Goal: Transaction & Acquisition: Obtain resource

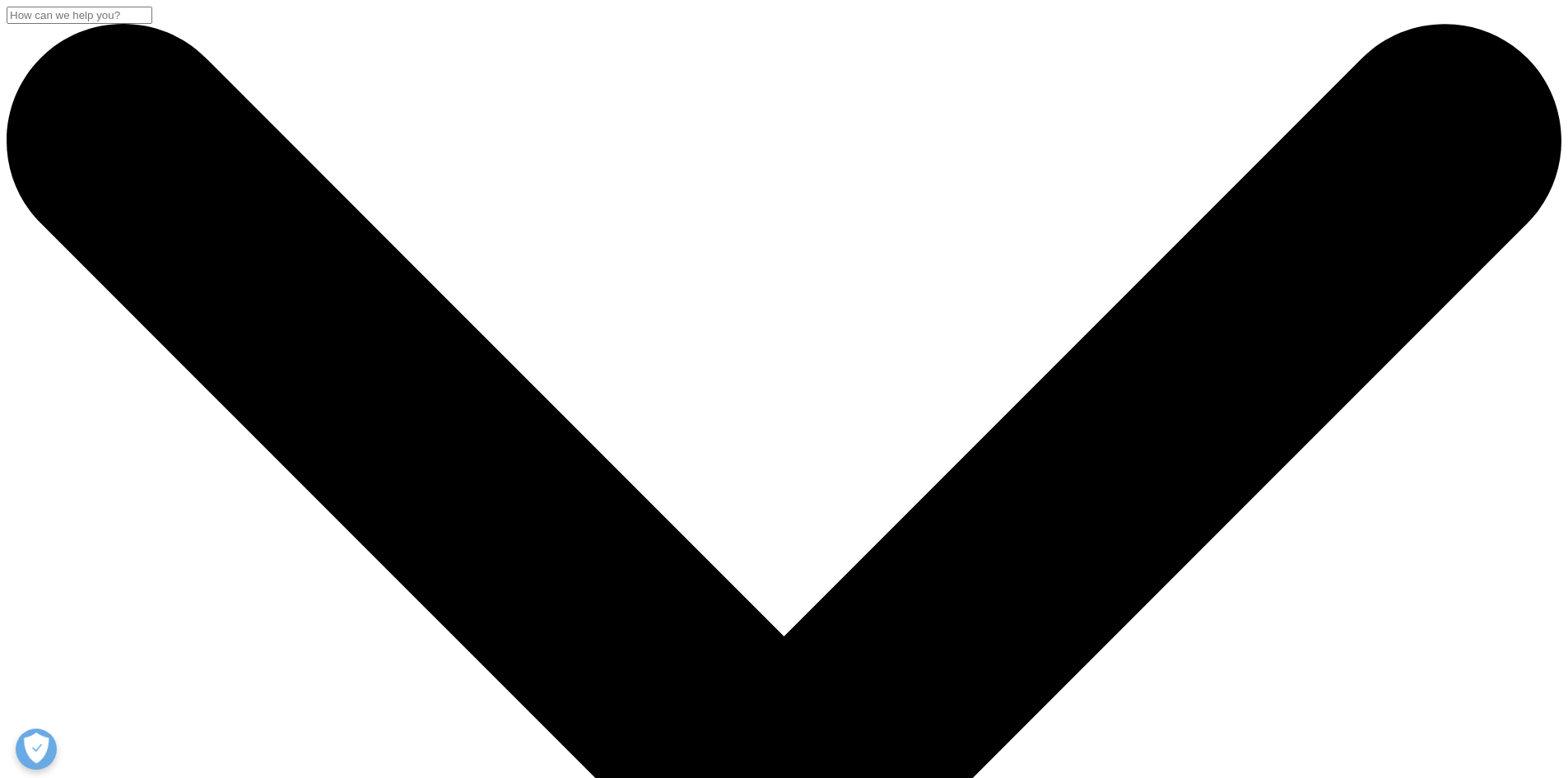
scroll to position [272, 0]
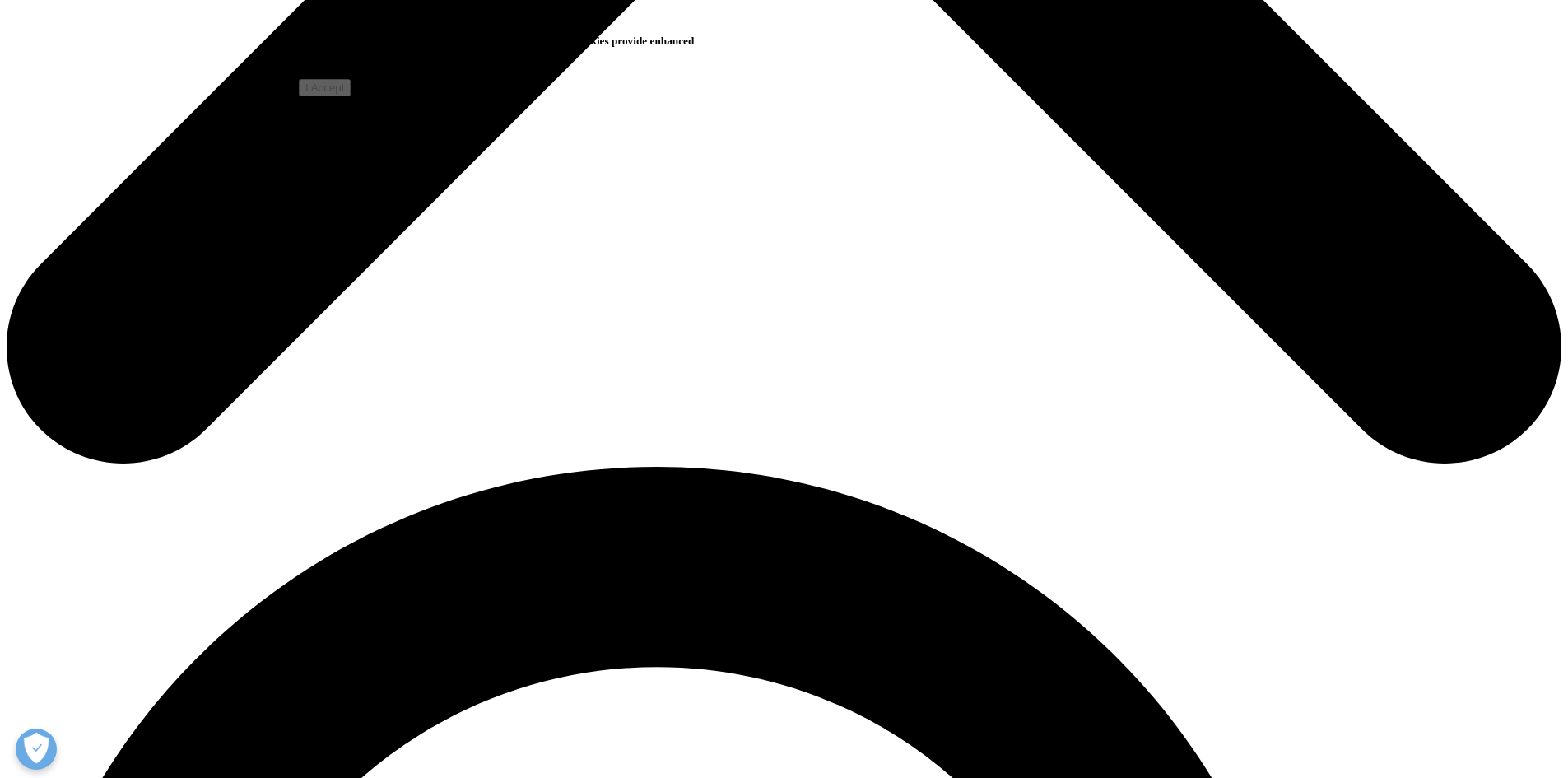
scroll to position [1116, 0]
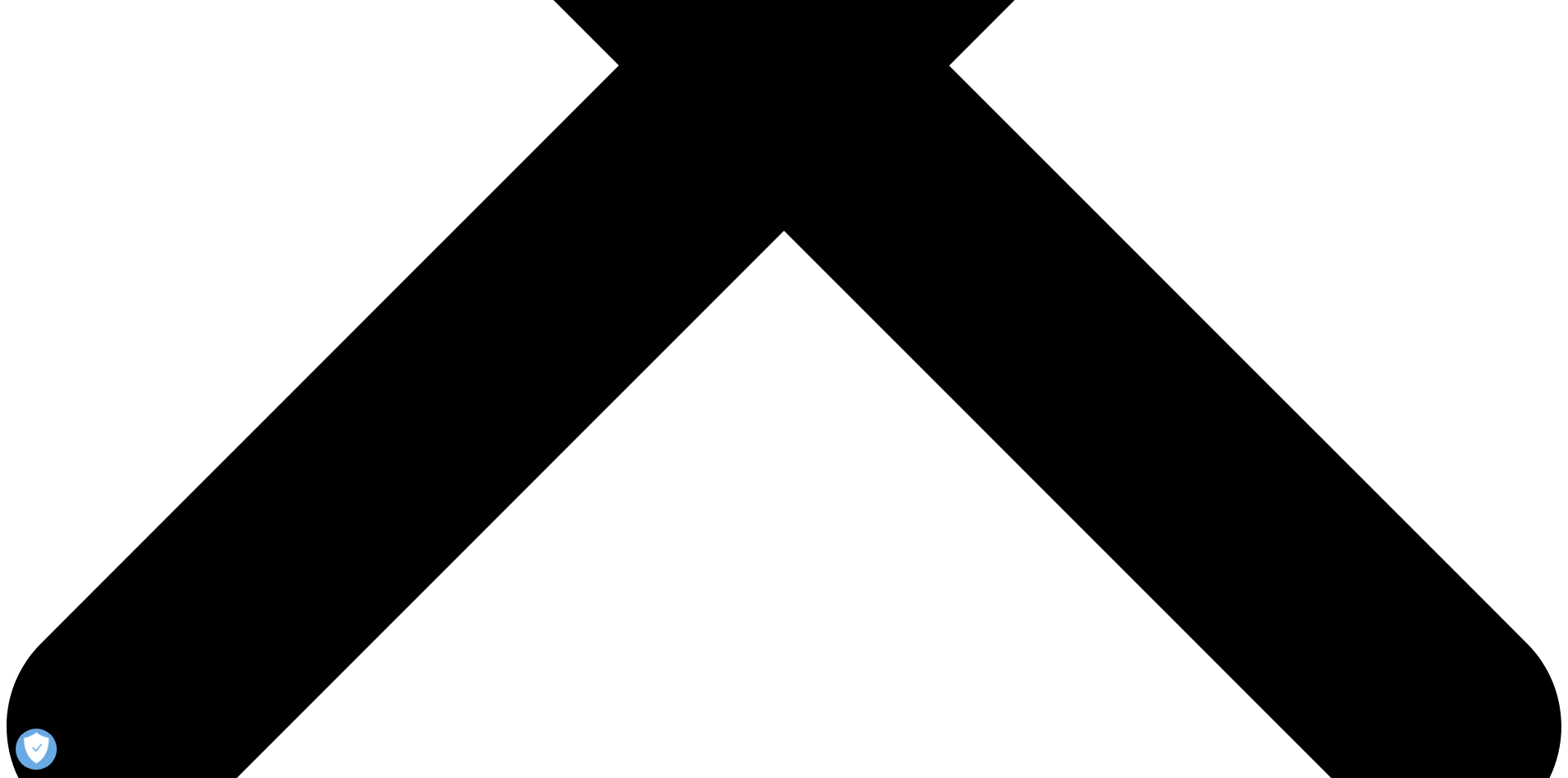
scroll to position [736, 0]
type input "Prakhar"
type input "Agrawal"
select select "India"
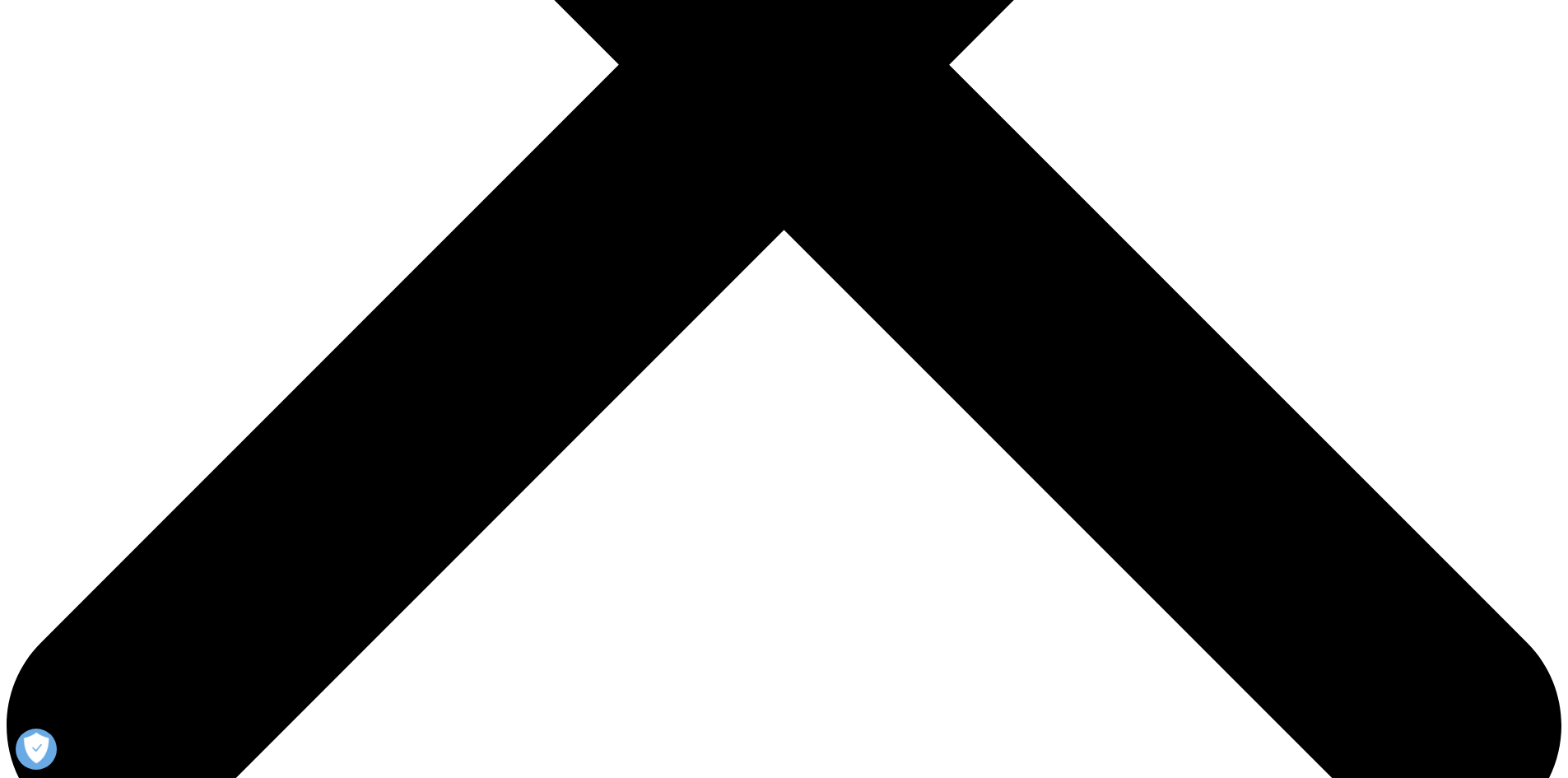
type input "prakhar.agrawal@warburgpincus.com"
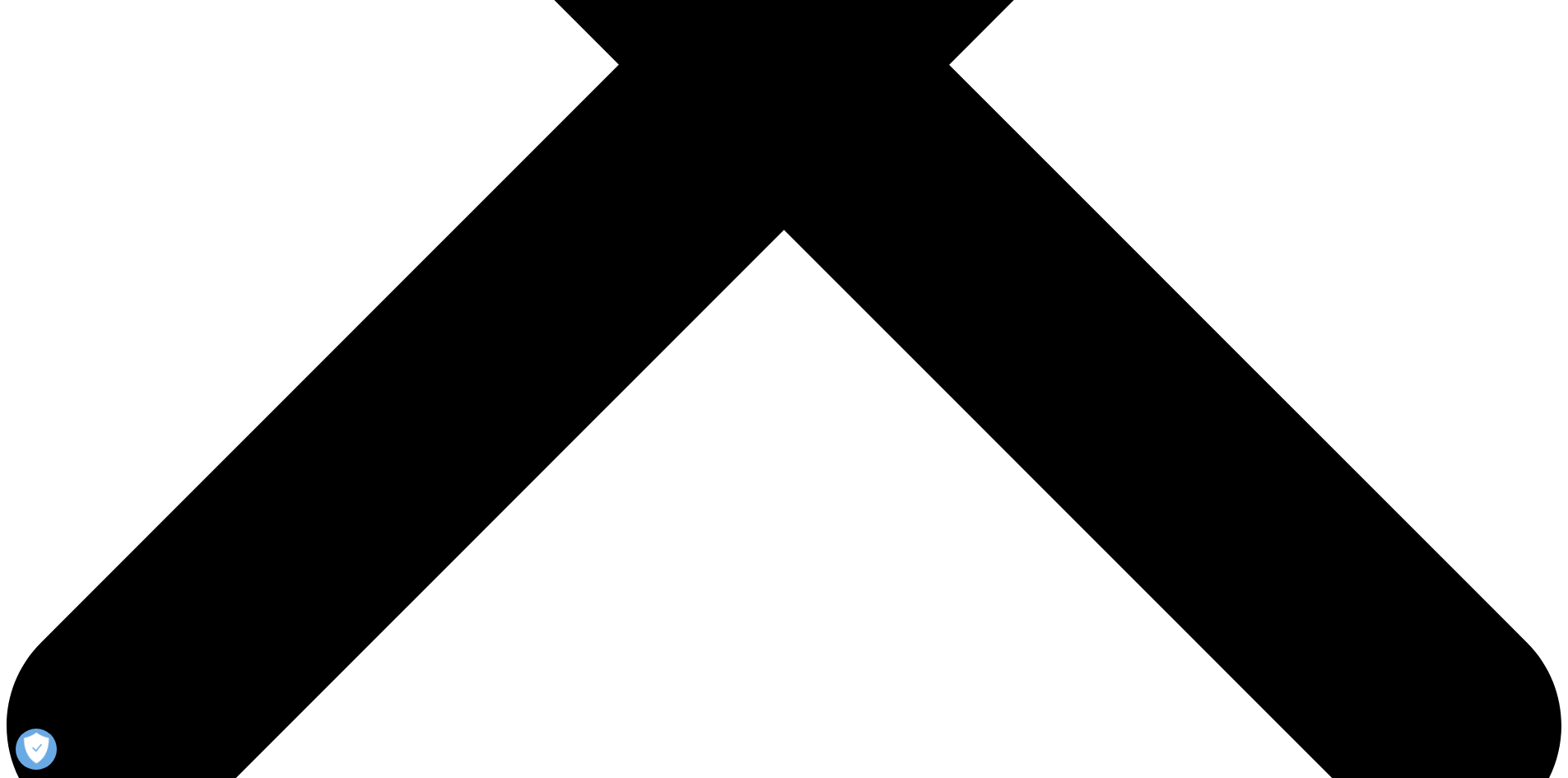
type input "00/01"
type input "Associate"
type input "WP"
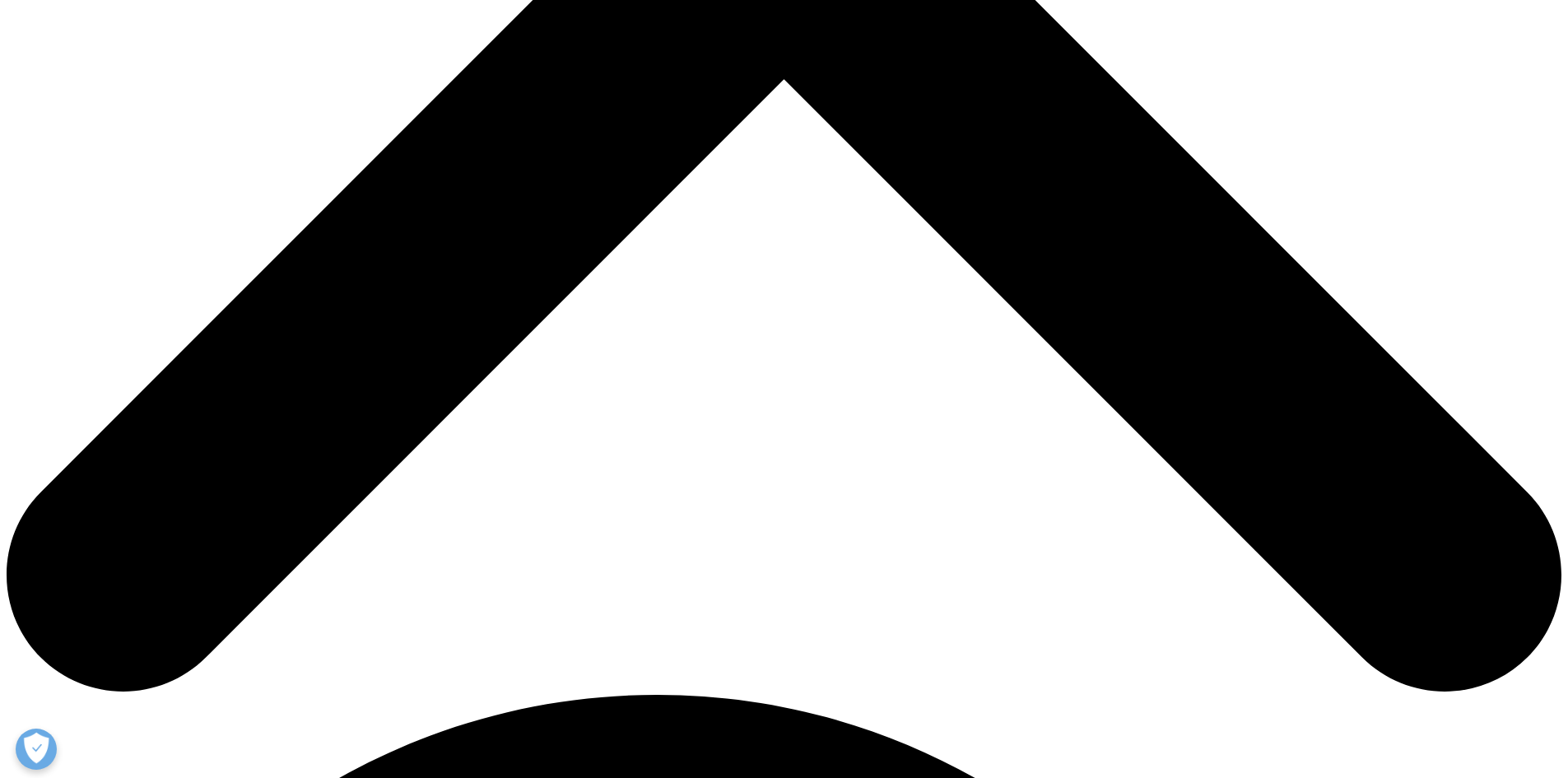
scroll to position [888, 0]
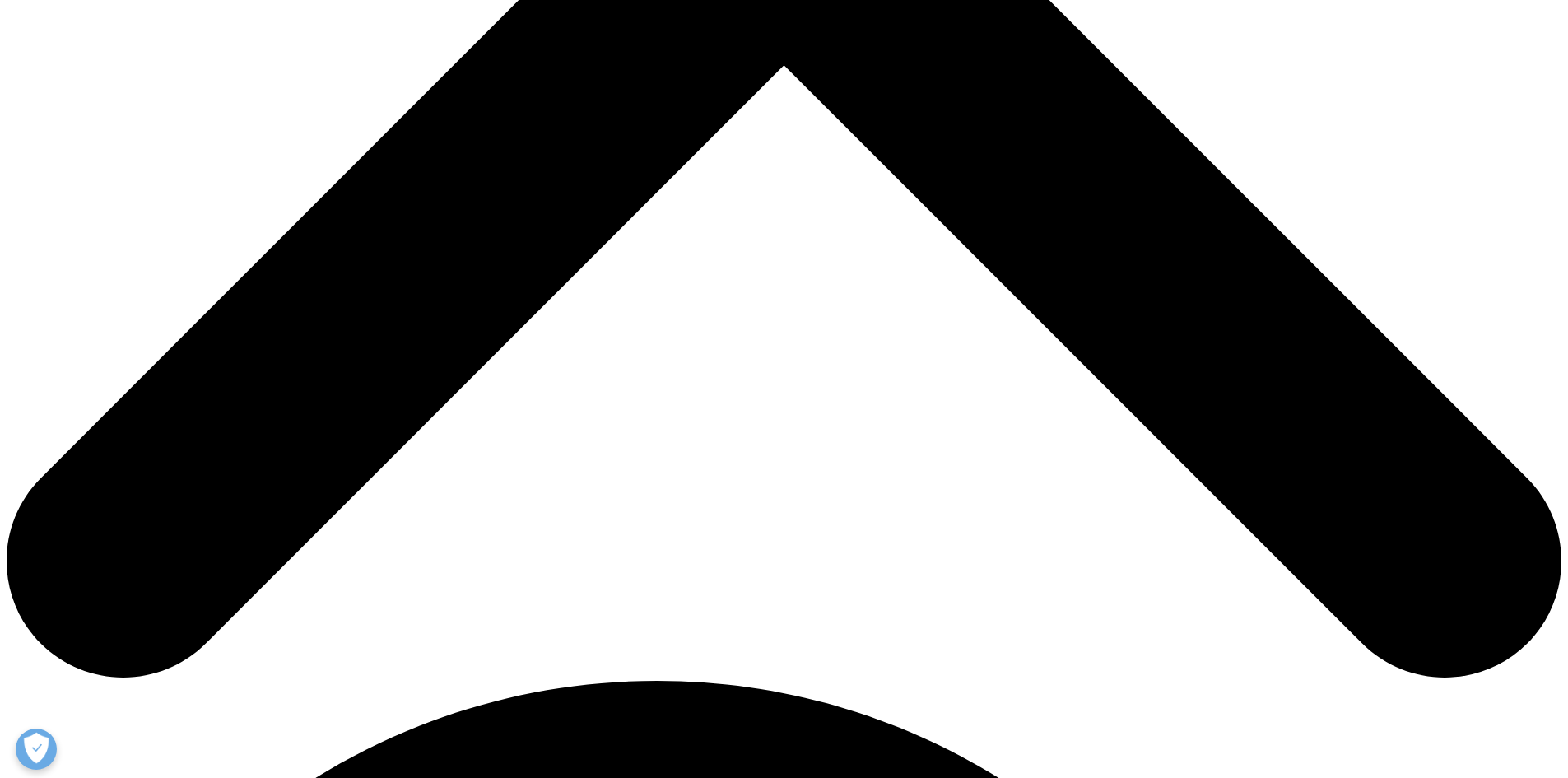
scroll to position [901, 0]
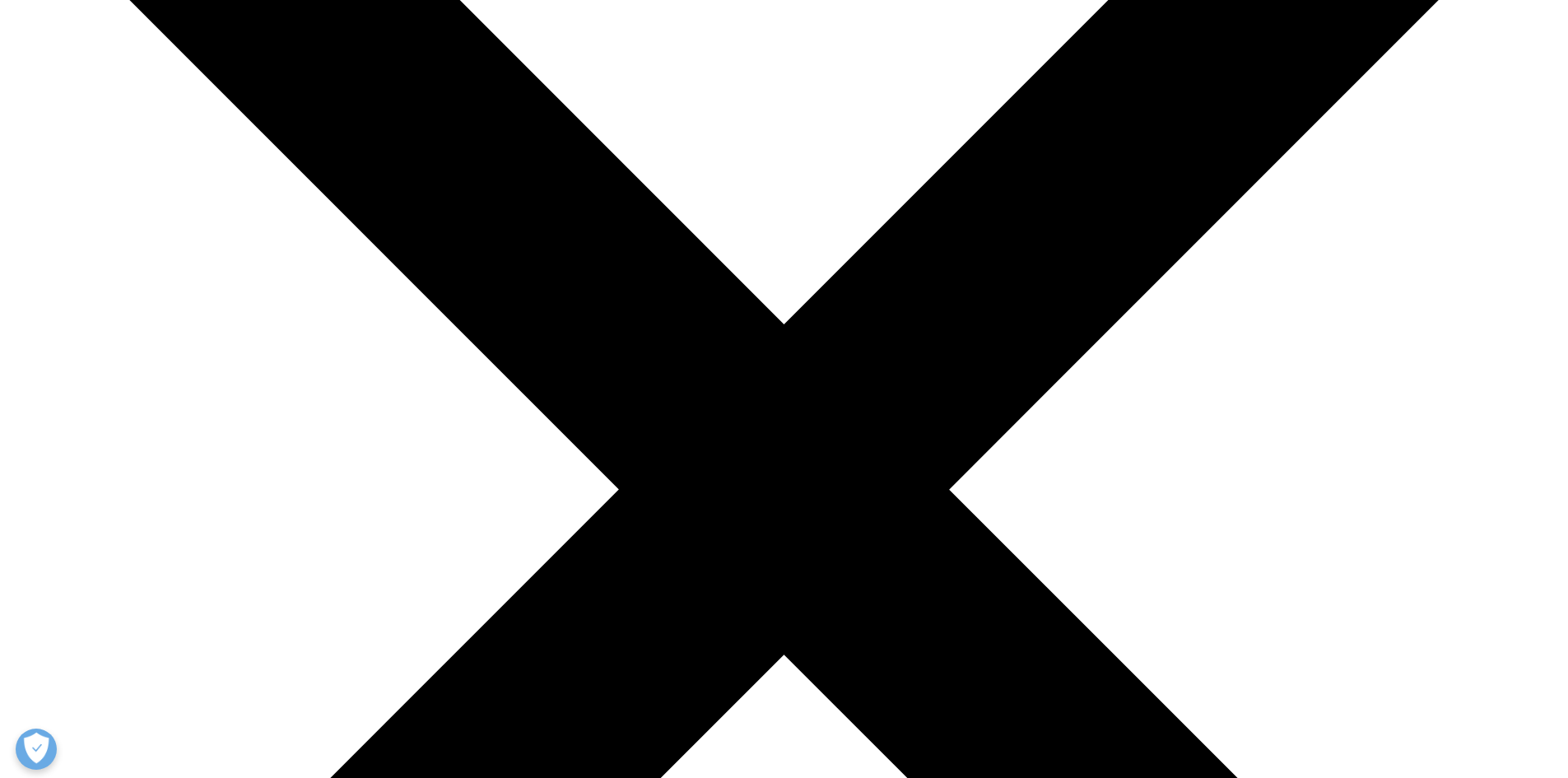
scroll to position [311, 0]
